Goal: Information Seeking & Learning: Learn about a topic

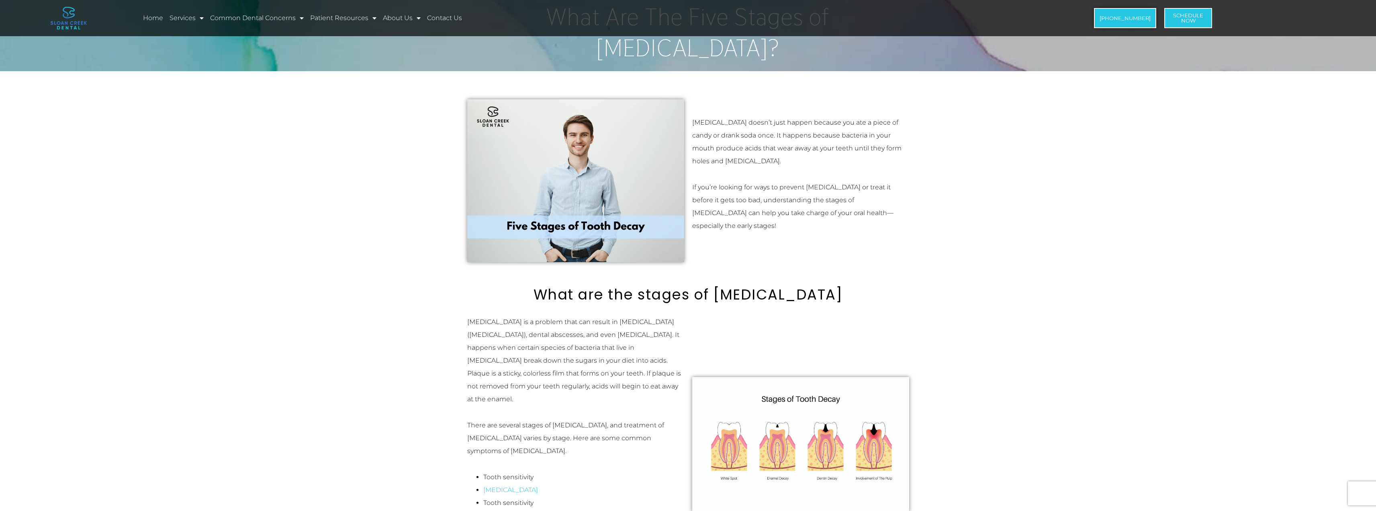
scroll to position [281, 0]
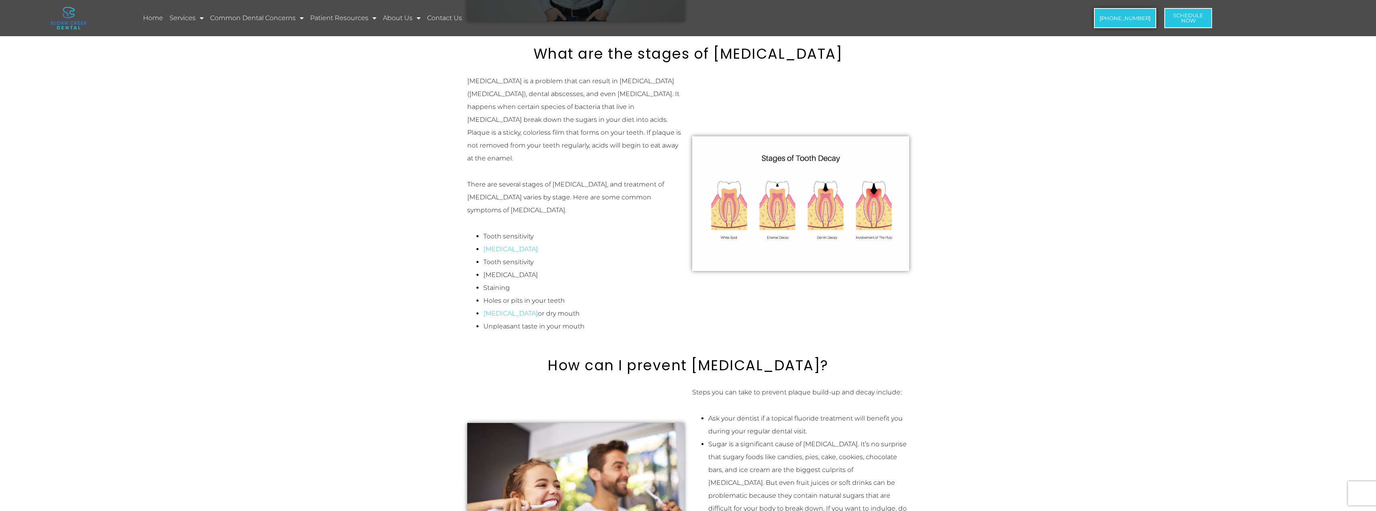
click at [728, 189] on img at bounding box center [800, 203] width 217 height 134
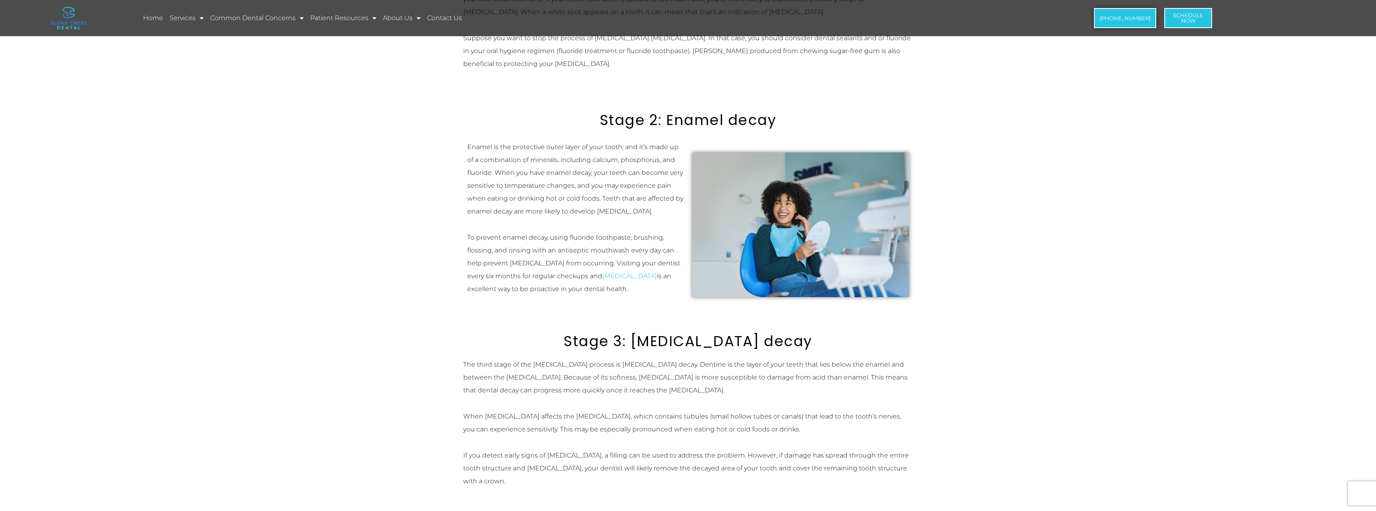
scroll to position [1005, 0]
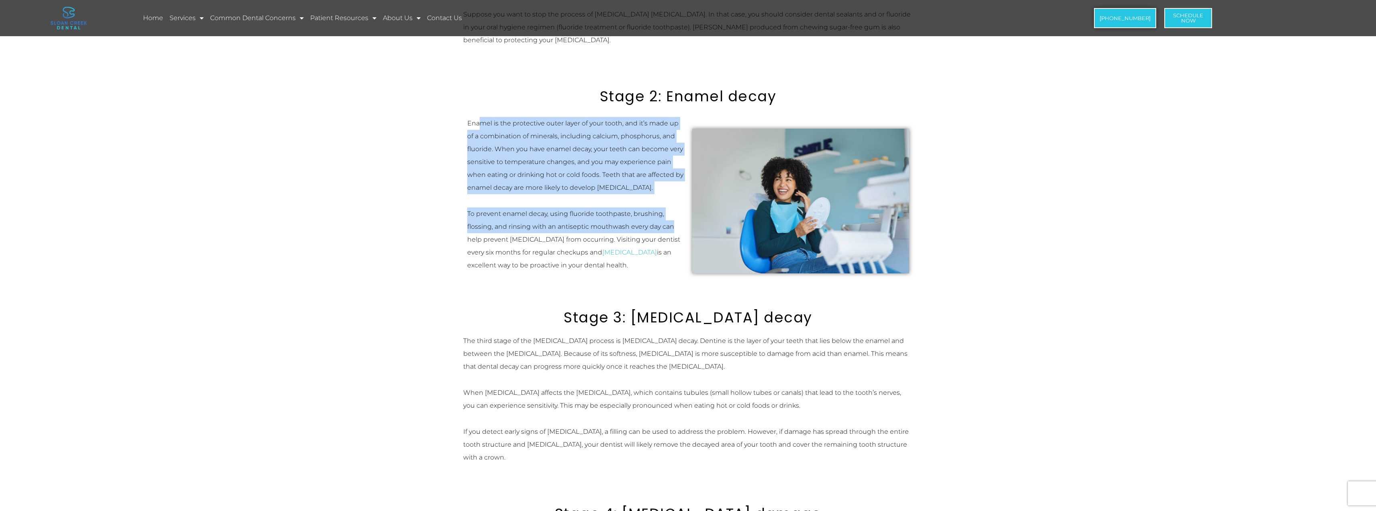
drag, startPoint x: 480, startPoint y: 111, endPoint x: 680, endPoint y: 215, distance: 225.6
click at [680, 215] on div "Enamel is the protective outer layer of your tooth, and it’s made up of a combi…" at bounding box center [575, 194] width 217 height 155
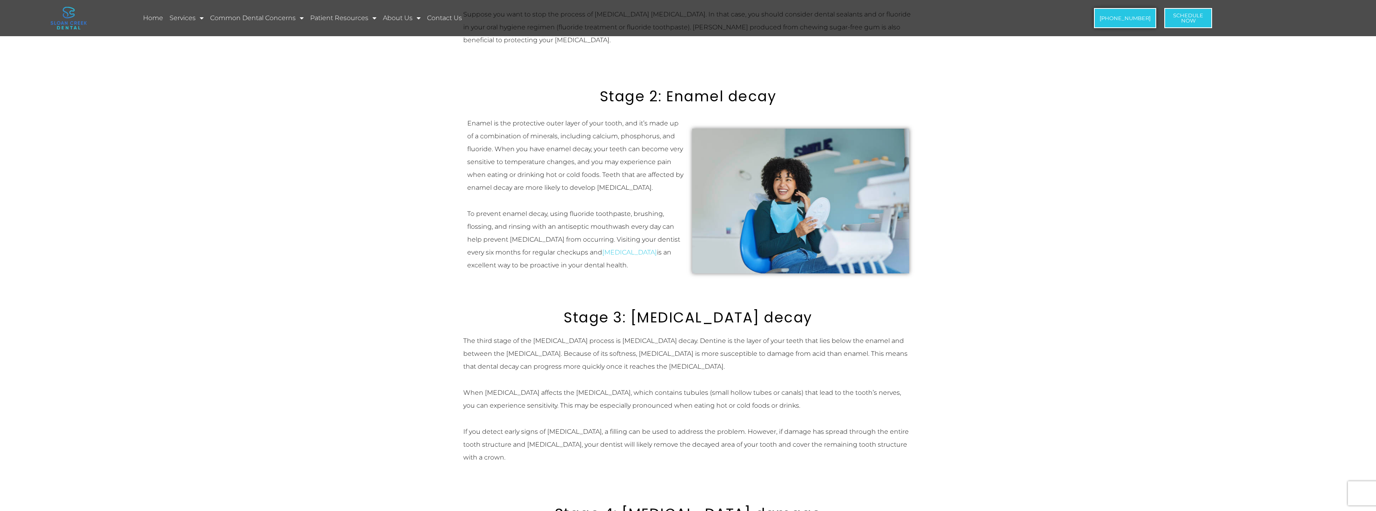
click at [587, 223] on p "To prevent enamel decay, using fluoride toothpaste, brushing, flossing, and rin…" at bounding box center [575, 239] width 217 height 64
drag, startPoint x: 587, startPoint y: 223, endPoint x: 680, endPoint y: 225, distance: 93.7
click at [680, 225] on p "To prevent enamel decay, using fluoride toothpaste, brushing, flossing, and rin…" at bounding box center [575, 239] width 217 height 64
drag, startPoint x: 518, startPoint y: 233, endPoint x: 678, endPoint y: 249, distance: 160.7
click at [678, 249] on p "To prevent enamel decay, using fluoride toothpaste, brushing, flossing, and rin…" at bounding box center [575, 239] width 217 height 64
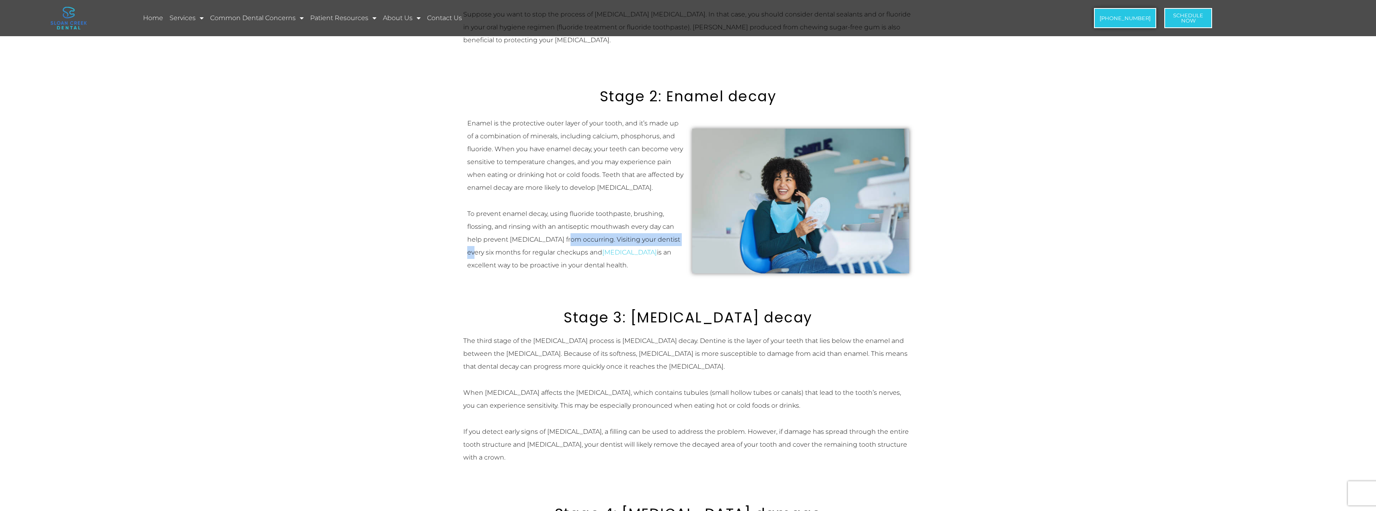
click at [651, 256] on p "To prevent enamel decay, using fluoride toothpaste, brushing, flossing, and rin…" at bounding box center [575, 239] width 217 height 64
